Goal: Task Accomplishment & Management: Complete application form

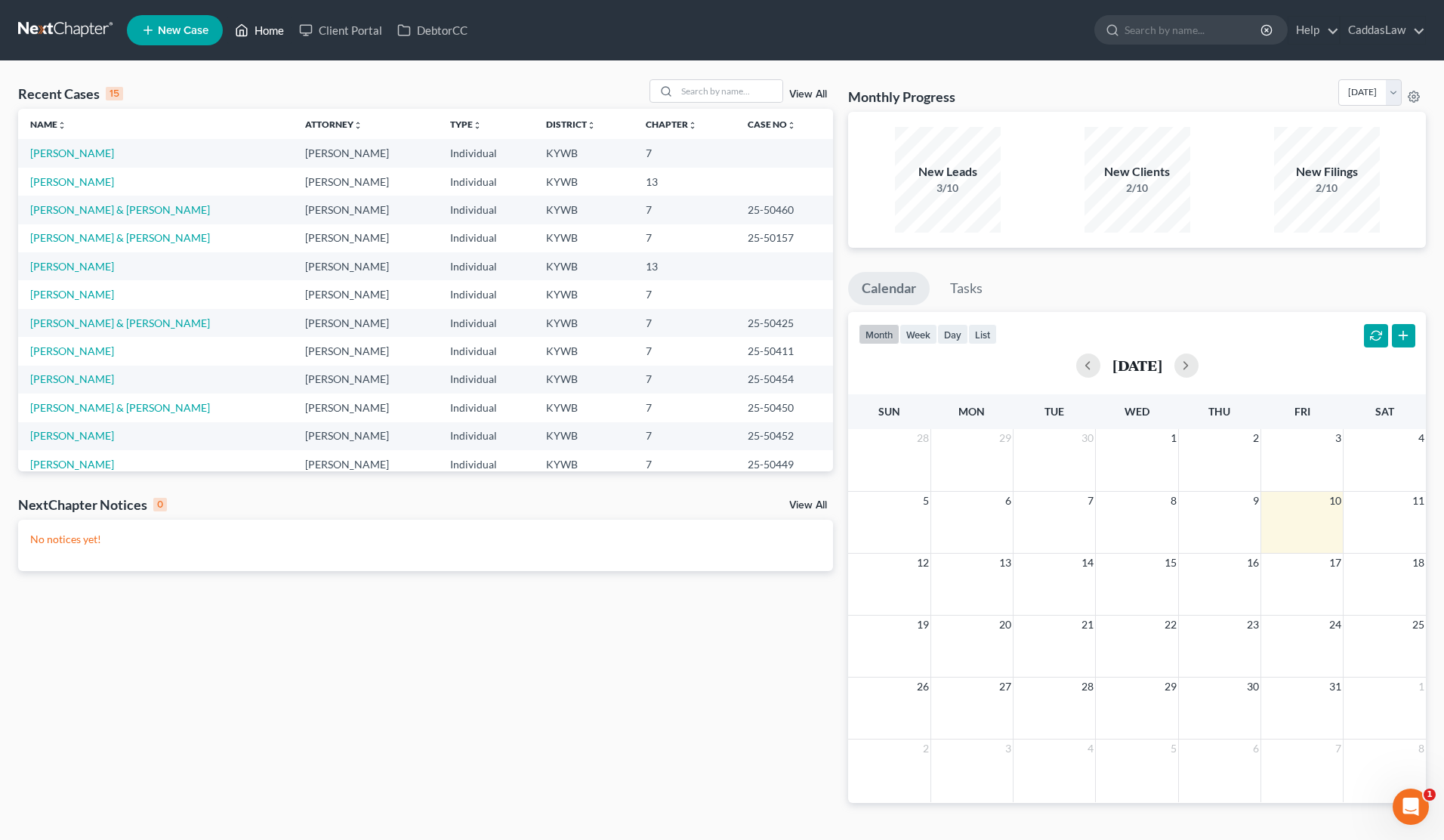
click at [272, 31] on link "Home" at bounding box center [259, 30] width 64 height 27
click at [68, 149] on link "[PERSON_NAME]" at bounding box center [72, 153] width 84 height 13
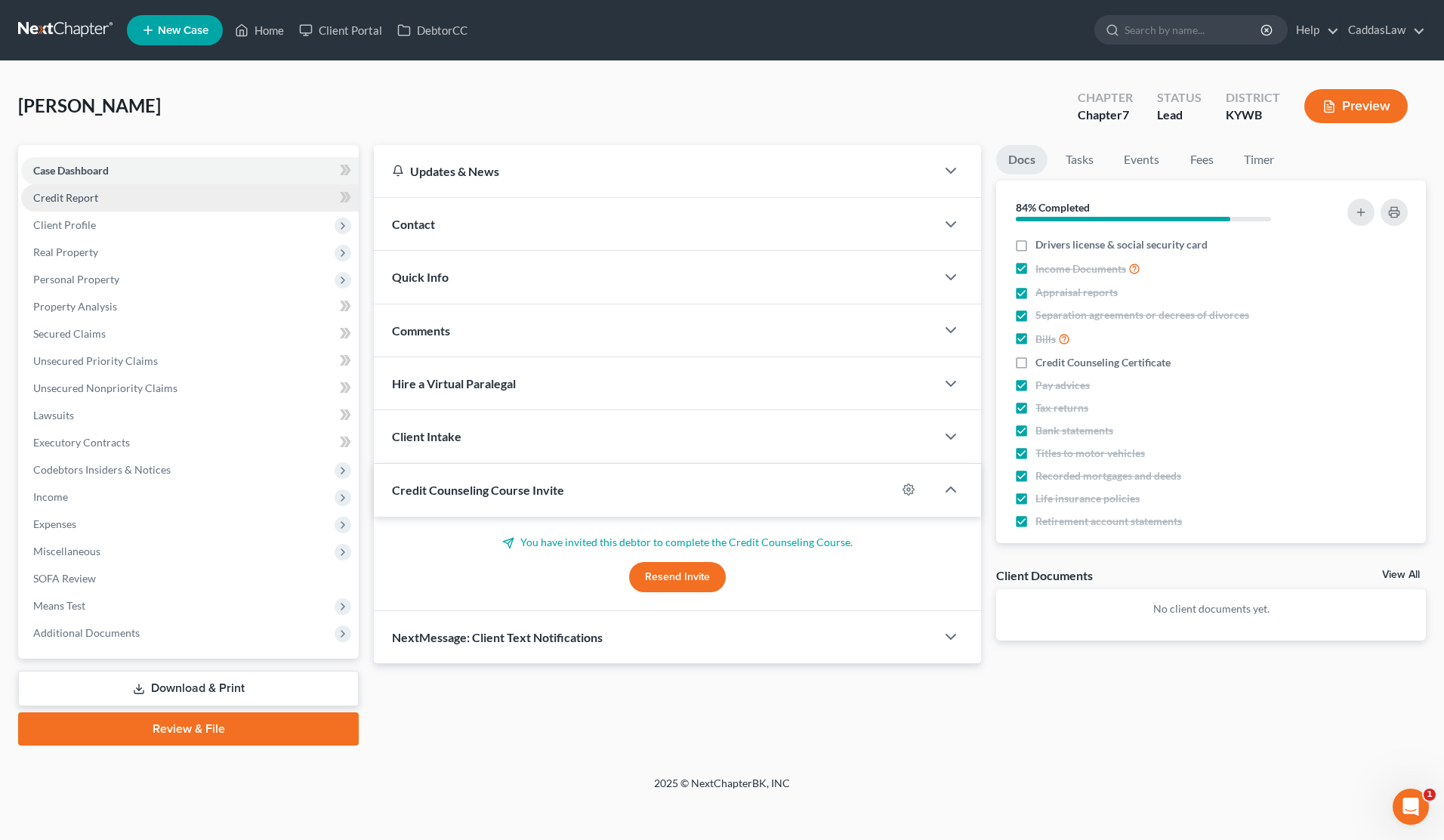
click at [84, 189] on link "Credit Report" at bounding box center [190, 198] width 338 height 27
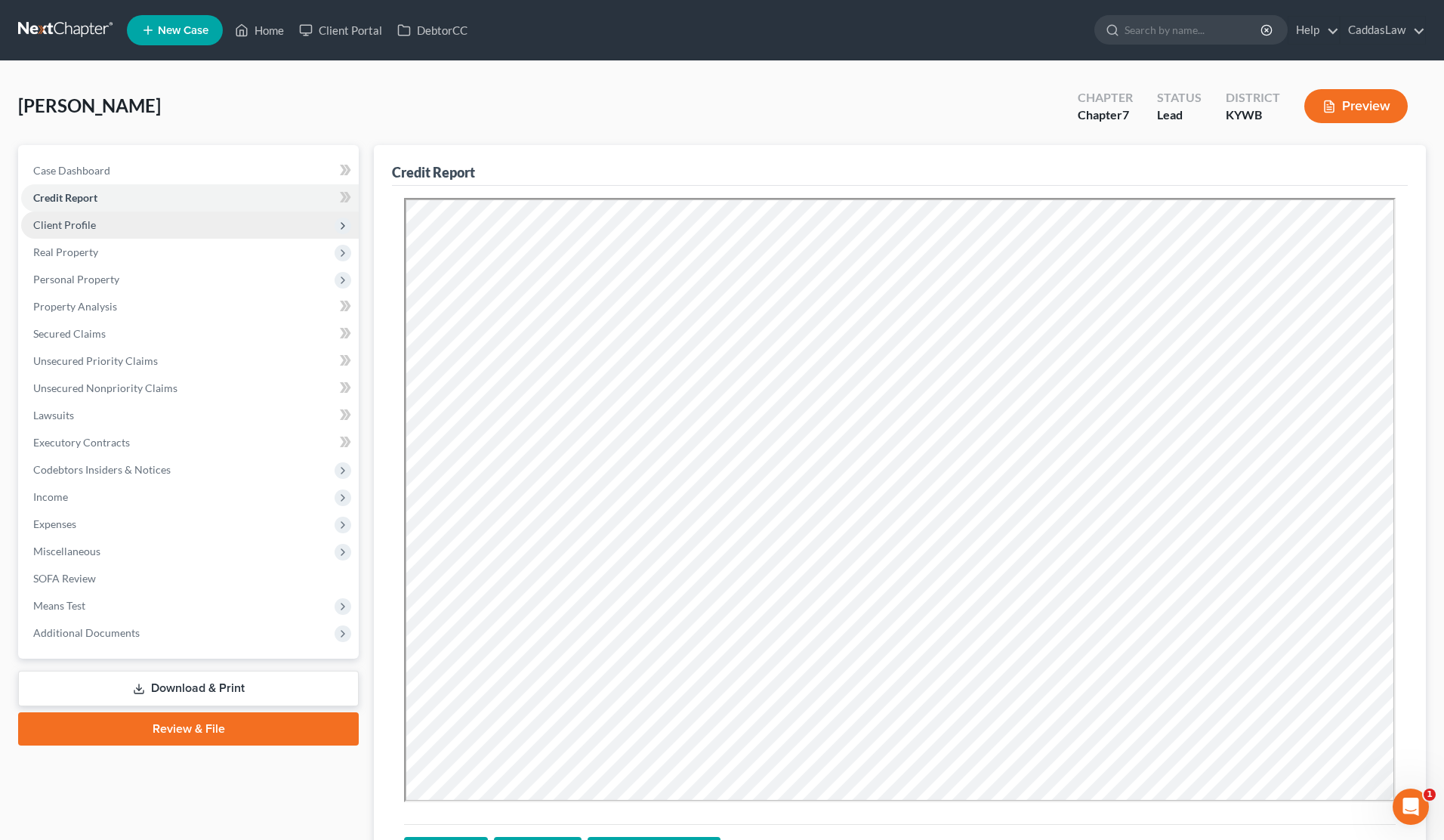
click at [63, 230] on span "Client Profile" at bounding box center [64, 224] width 62 height 13
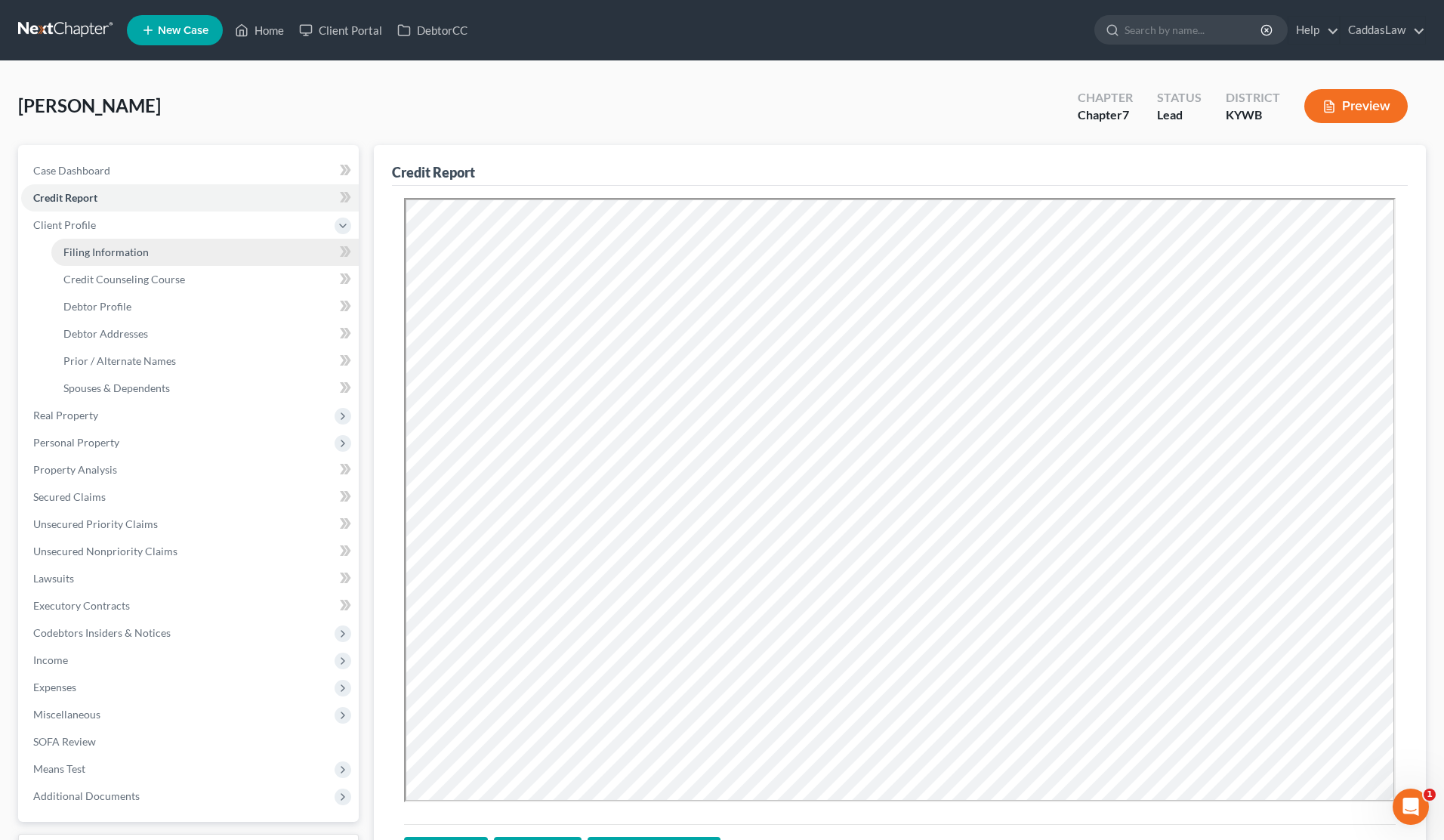
click at [80, 255] on span "Filing Information" at bounding box center [106, 252] width 85 height 13
select select "1"
select select "0"
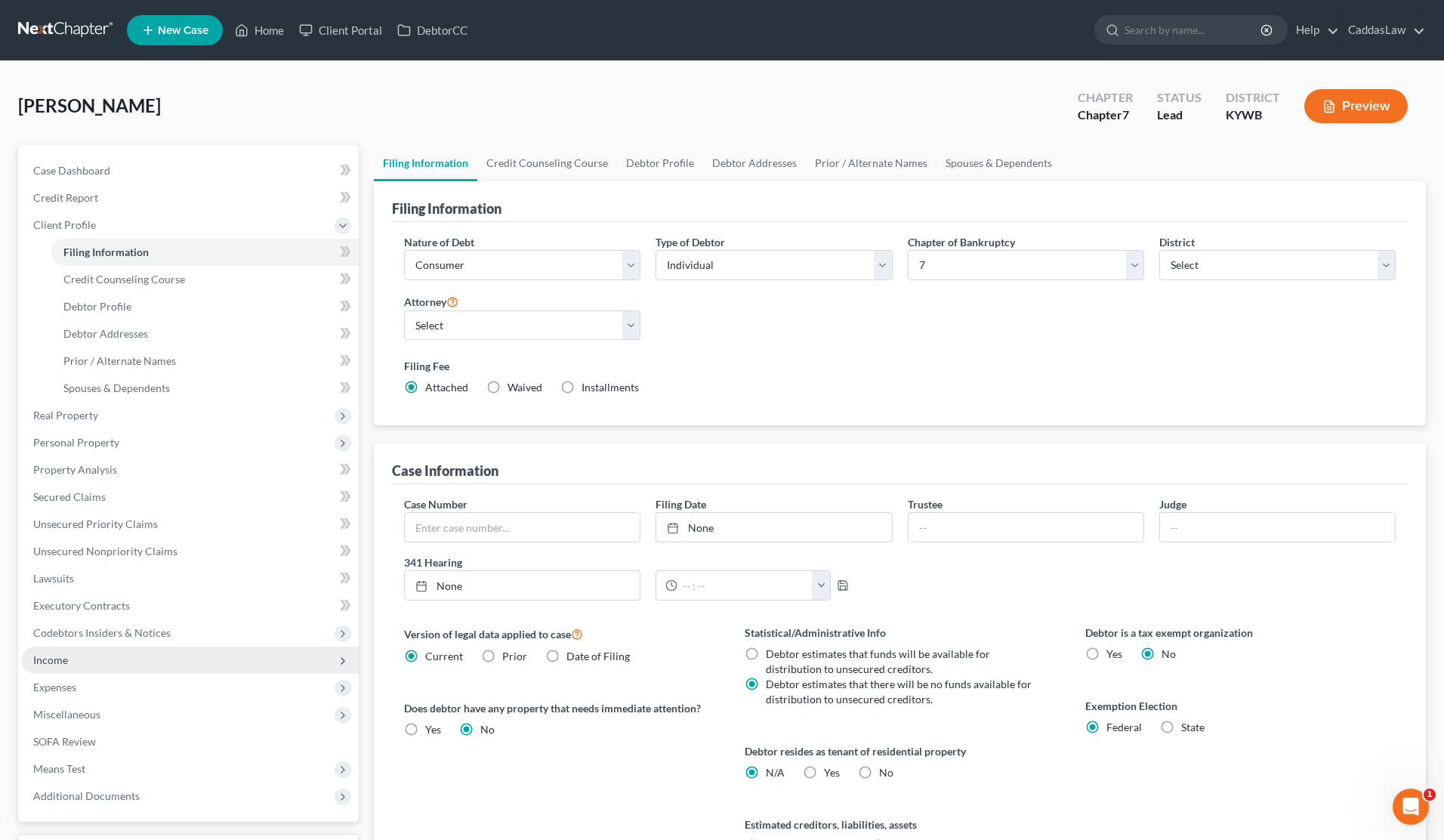
click at [66, 654] on span "Income" at bounding box center [50, 659] width 35 height 13
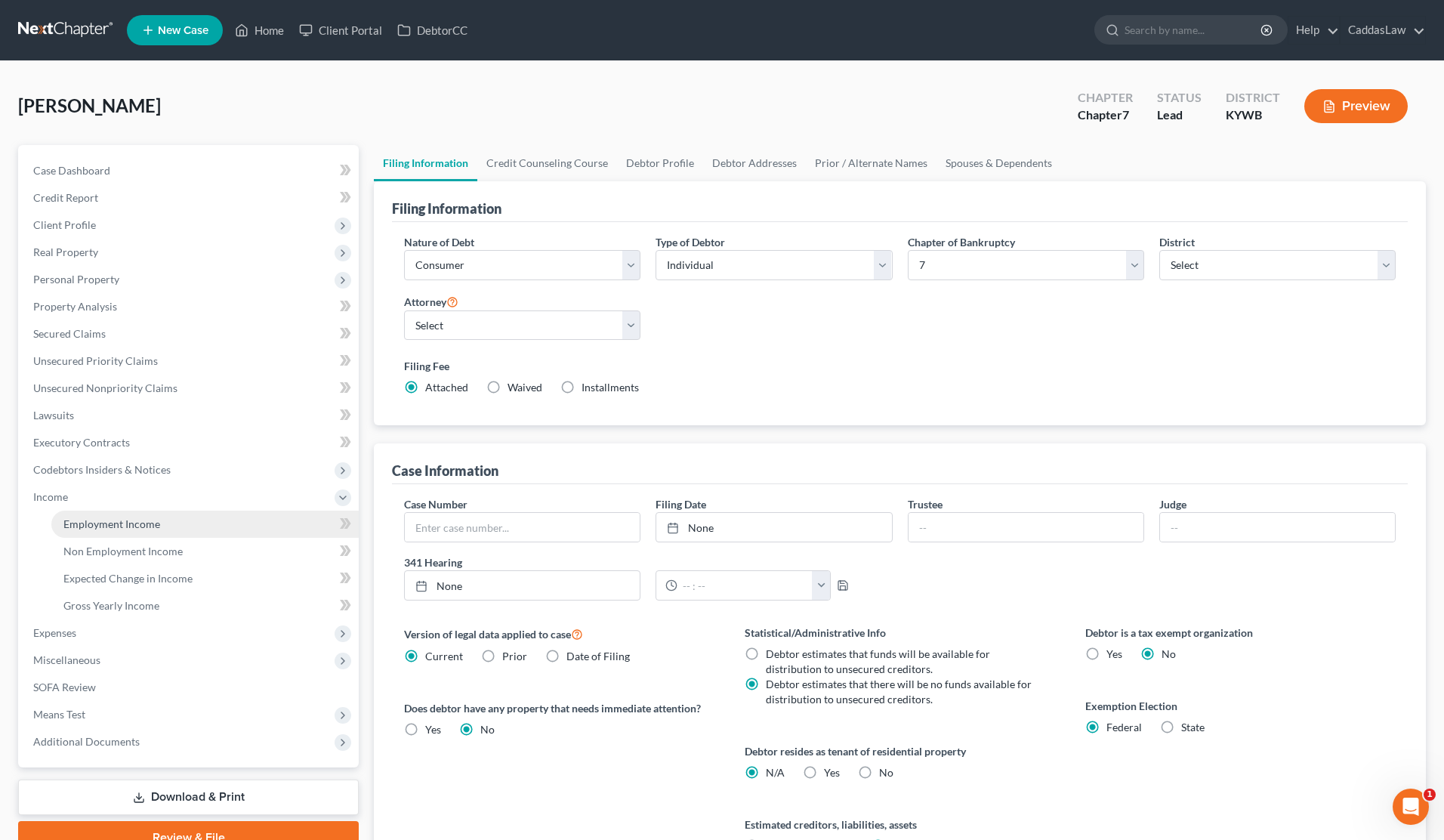
click at [139, 523] on span "Employment Income" at bounding box center [111, 523] width 96 height 13
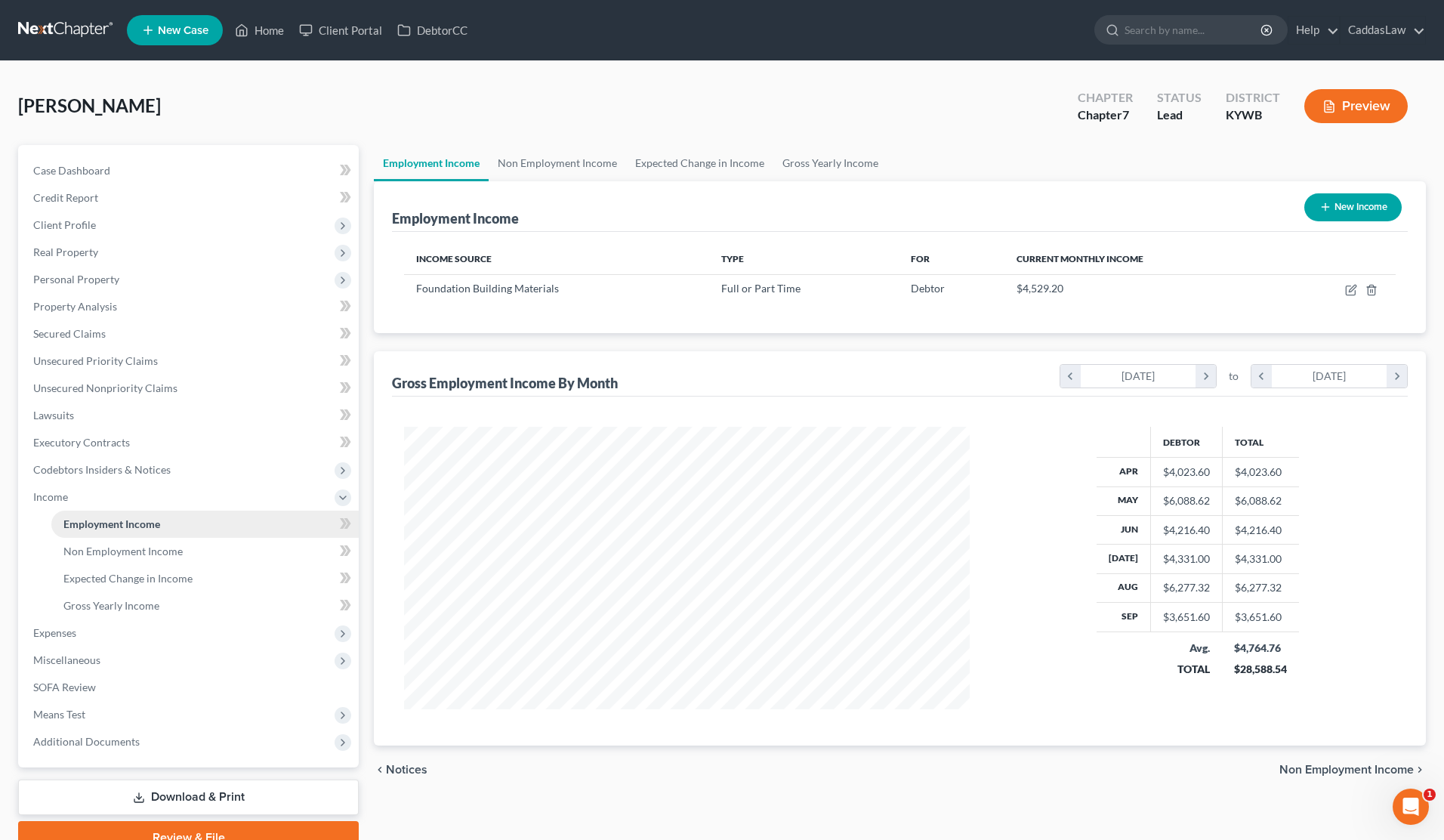
scroll to position [283, 597]
